Goal: Task Accomplishment & Management: Complete application form

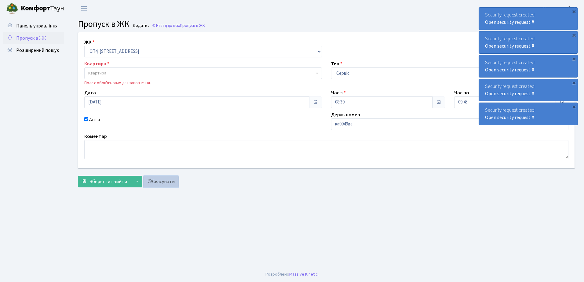
click at [159, 181] on link "Скасувати" at bounding box center [160, 182] width 35 height 12
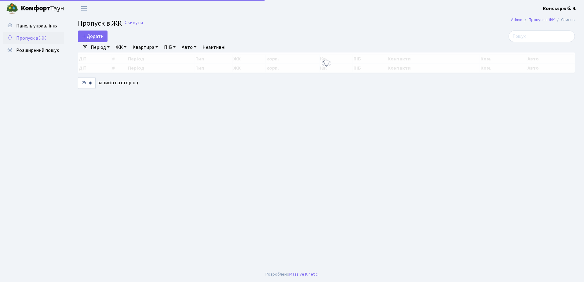
select select "25"
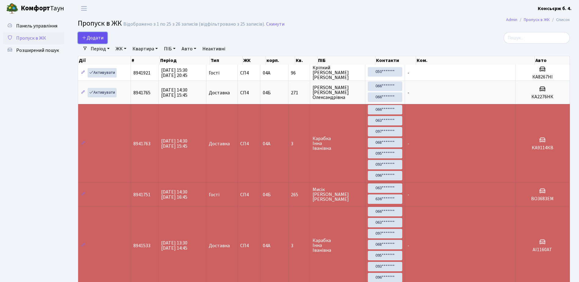
click at [99, 37] on span "Додати" at bounding box center [93, 37] width 22 height 7
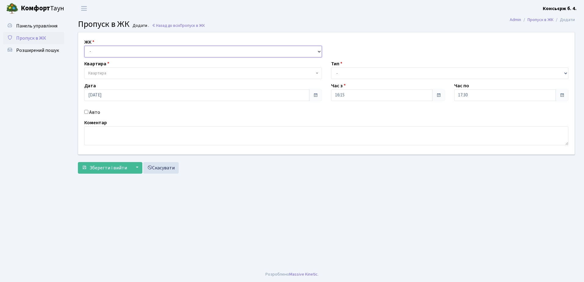
click at [129, 49] on select "- СП4, Столичне шосе, 5" at bounding box center [202, 52] width 237 height 12
select select "325"
click at [84, 46] on select "- СП4, Столичне шосе, 5" at bounding box center [202, 52] width 237 height 12
select select
click at [128, 73] on span "Квартира" at bounding box center [201, 73] width 226 height 6
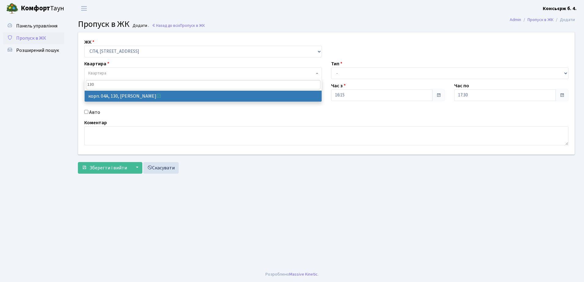
type input "130"
select select "21158"
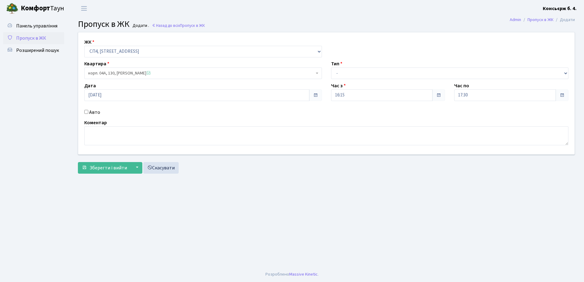
click at [87, 111] on input "Авто" at bounding box center [86, 112] width 4 height 4
checkbox input "true"
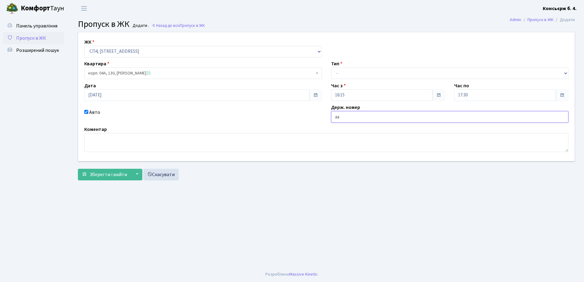
type input "а"
type input "АА9985СТ"
click at [368, 72] on select "- Доставка Таксі Гості Сервіс" at bounding box center [449, 73] width 237 height 12
select select "1"
click at [331, 67] on select "- Доставка Таксі Гості Сервіс" at bounding box center [449, 73] width 237 height 12
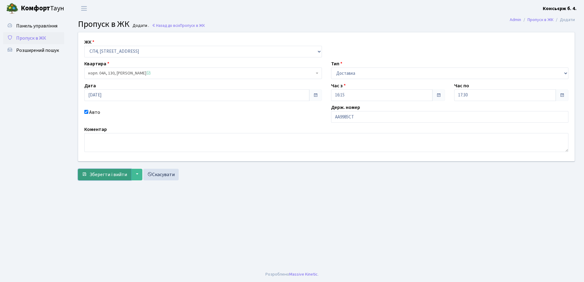
click at [104, 173] on span "Зберегти і вийти" at bounding box center [108, 174] width 38 height 7
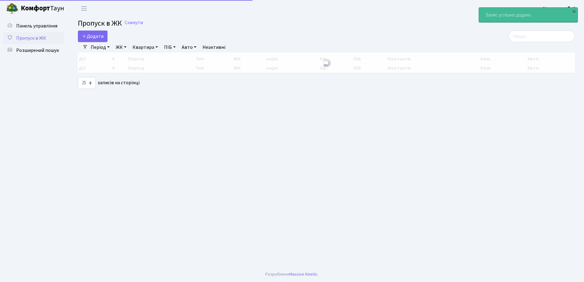
select select "25"
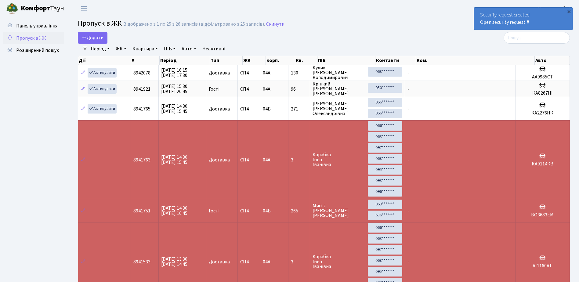
click at [544, 23] on div "Security request created Open security request #" at bounding box center [523, 19] width 99 height 22
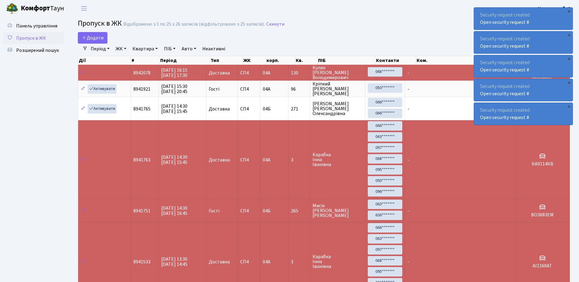
click at [539, 24] on div "Security request created Open security request #" at bounding box center [523, 19] width 99 height 22
click at [538, 23] on div "Security request created Open security request #" at bounding box center [523, 19] width 99 height 22
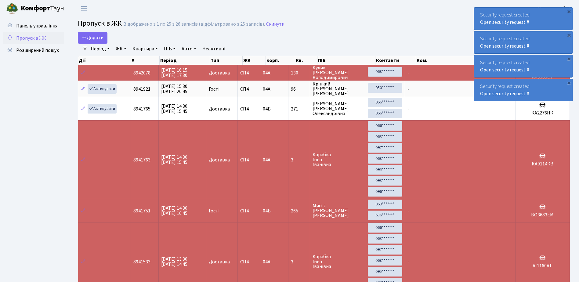
click at [537, 23] on div "Security request created Open security request #" at bounding box center [523, 19] width 99 height 22
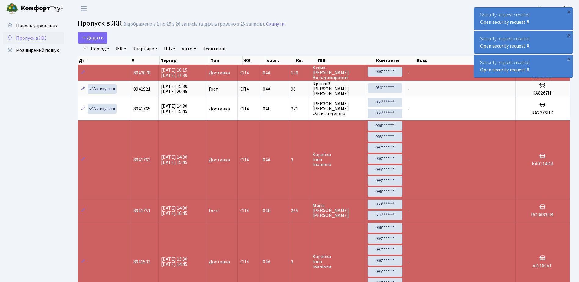
click at [537, 23] on div "Security request created Open security request #" at bounding box center [523, 19] width 99 height 22
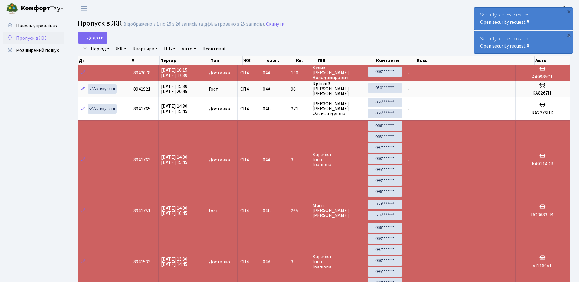
click at [537, 23] on div "Security request created Open security request #" at bounding box center [523, 19] width 99 height 22
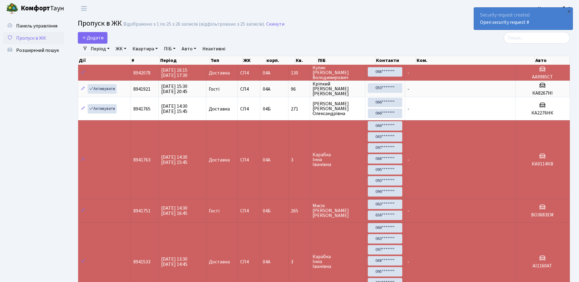
click at [537, 23] on div "Security request created Open security request #" at bounding box center [523, 19] width 99 height 22
